Goal: Task Accomplishment & Management: Use online tool/utility

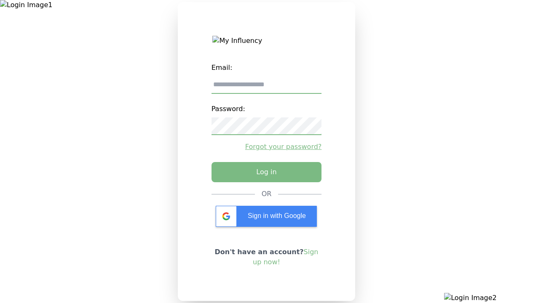
click at [266, 88] on input "email" at bounding box center [267, 85] width 110 height 18
type input "**********"
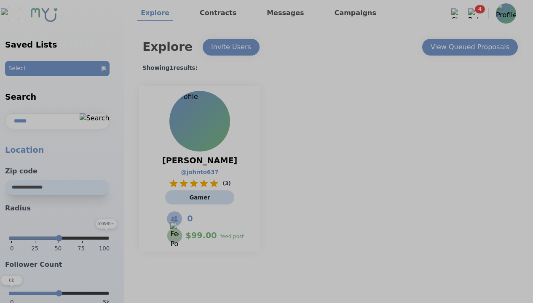
select select "*"
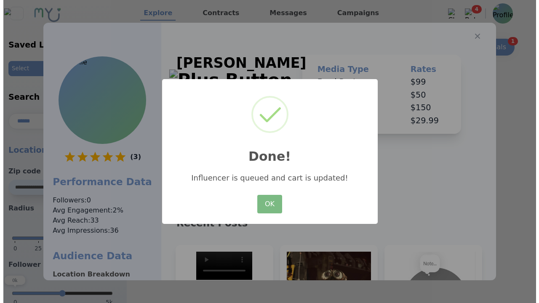
scroll to position [127, 0]
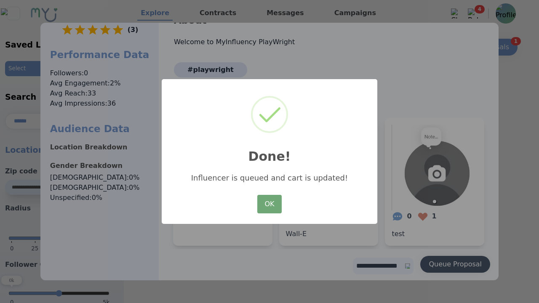
click at [270, 205] on button "OK" at bounding box center [270, 204] width 24 height 19
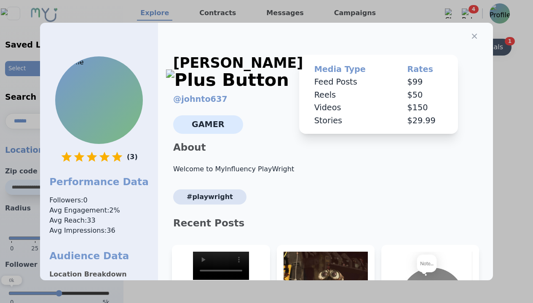
click at [472, 34] on icon "button" at bounding box center [474, 36] width 5 height 5
click at [469, 47] on div "View Queued Proposals" at bounding box center [463, 47] width 79 height 10
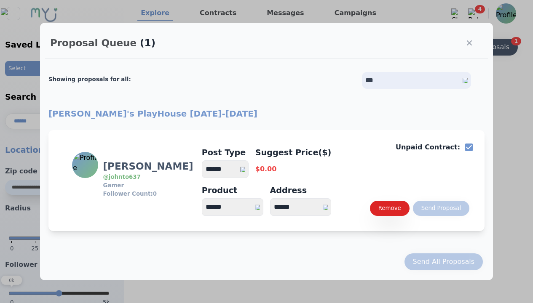
select select "*"
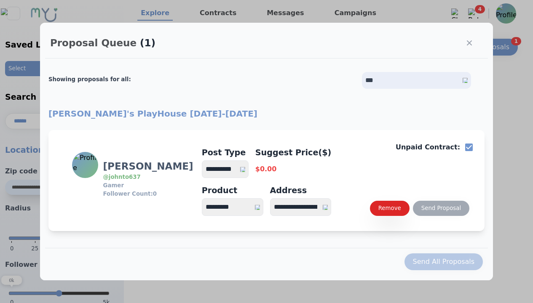
click at [229, 169] on select "**********" at bounding box center [225, 170] width 47 height 18
click at [441, 209] on div "Send Proposal" at bounding box center [441, 208] width 40 height 8
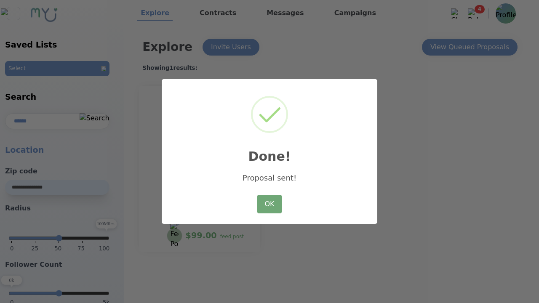
click at [270, 205] on button "OK" at bounding box center [270, 204] width 24 height 19
